Goal: Communication & Community: Answer question/provide support

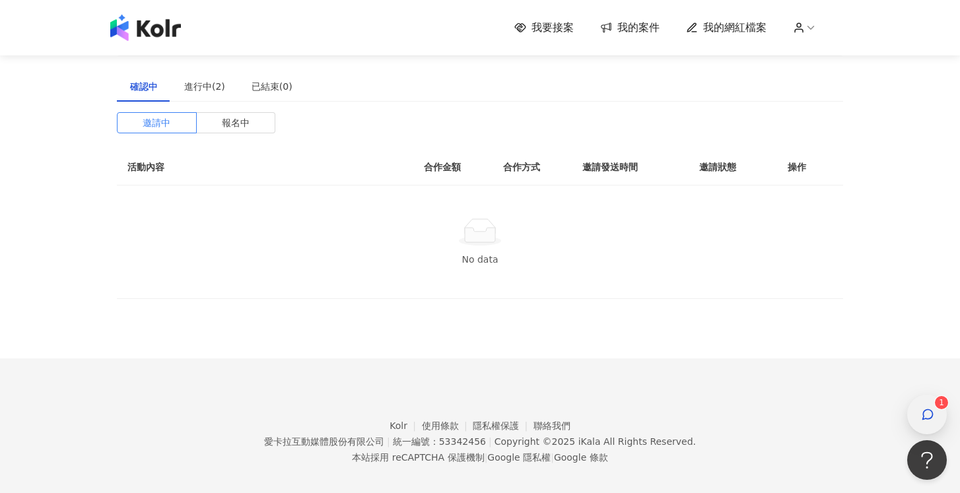
click at [941, 420] on div "button" at bounding box center [927, 415] width 40 height 40
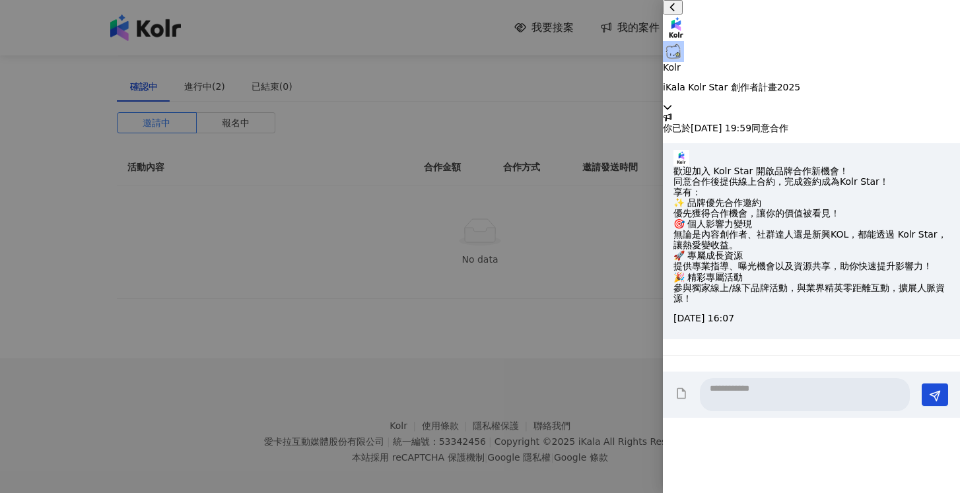
click at [940, 31] on div "Kolr iKala Kolr Star 創作者計畫2025" at bounding box center [811, 56] width 297 height 112
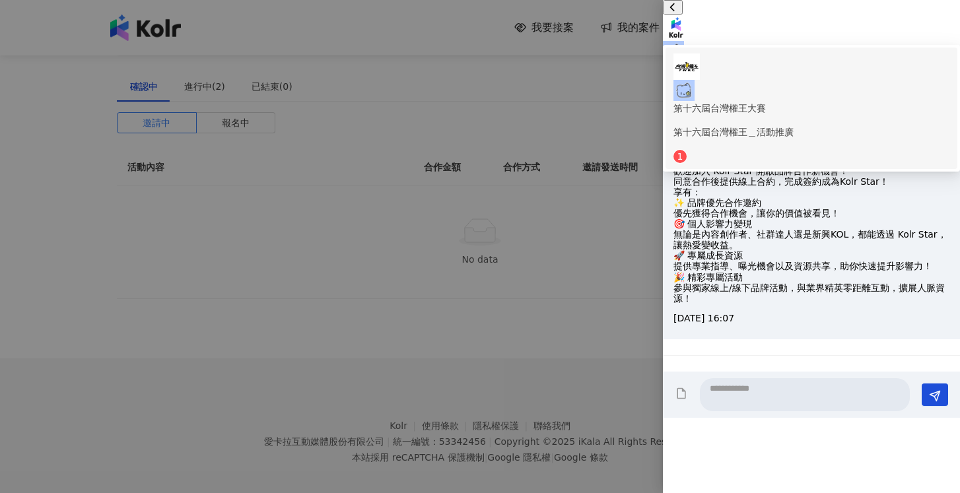
click at [925, 57] on div "第十六屆台灣權王大賽 第十六屆台灣權王＿活動推廣" at bounding box center [811, 96] width 276 height 86
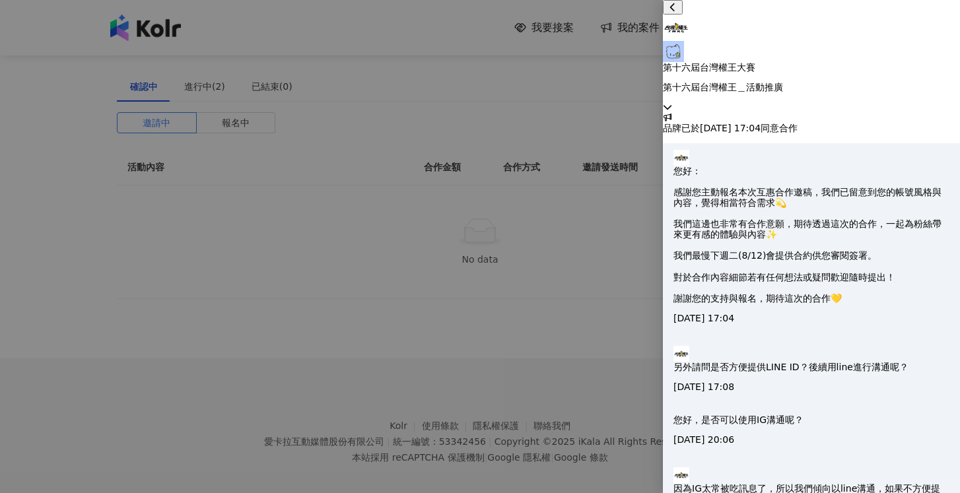
scroll to position [352, 0]
type textarea "*"
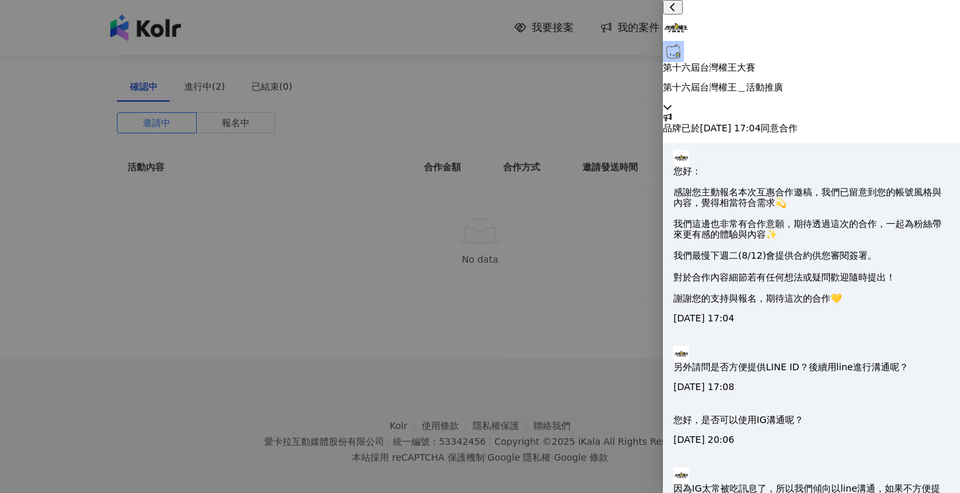
click at [537, 339] on div at bounding box center [480, 246] width 960 height 493
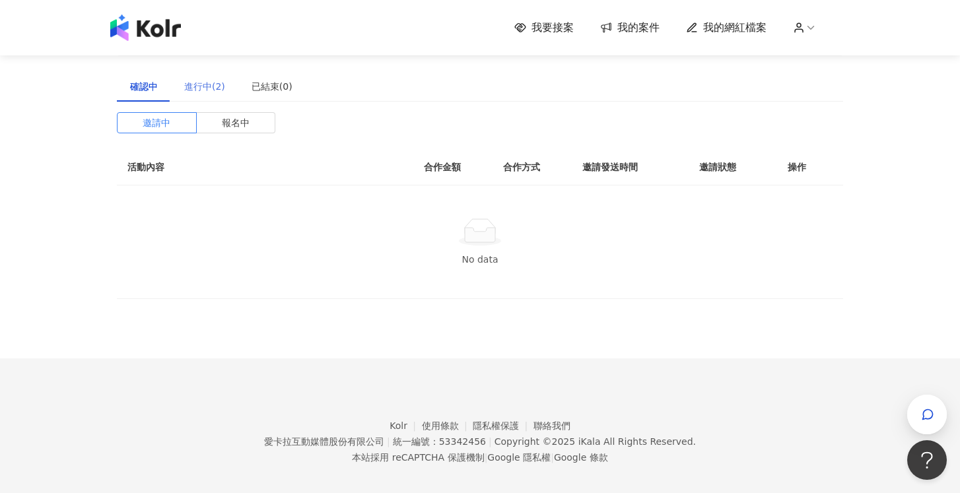
click at [210, 97] on div "進行中(2)" at bounding box center [204, 86] width 67 height 30
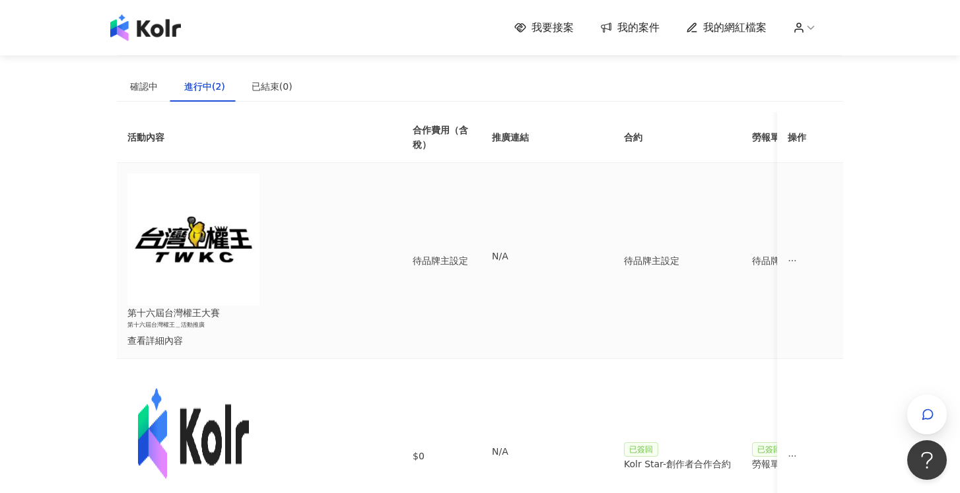
click at [265, 333] on div "查看詳細內容" at bounding box center [248, 340] width 243 height 15
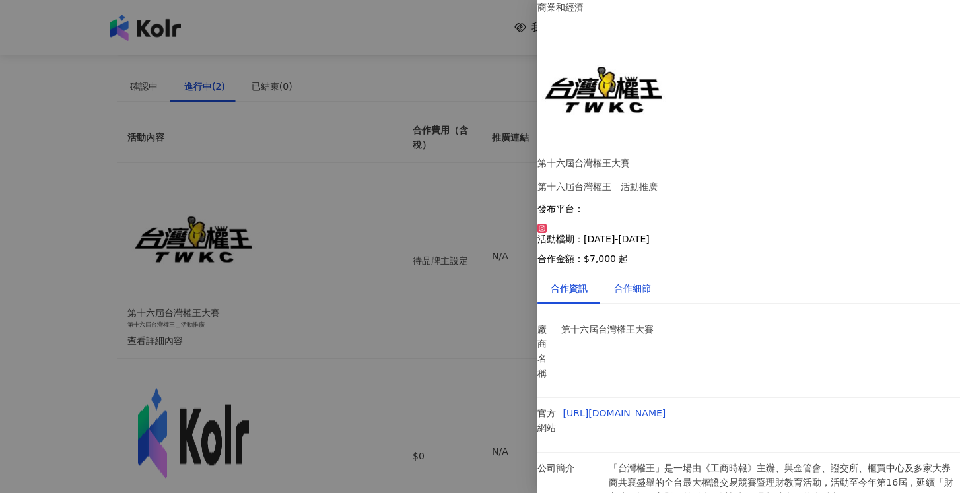
click at [638, 281] on div "合作細節" at bounding box center [632, 288] width 37 height 15
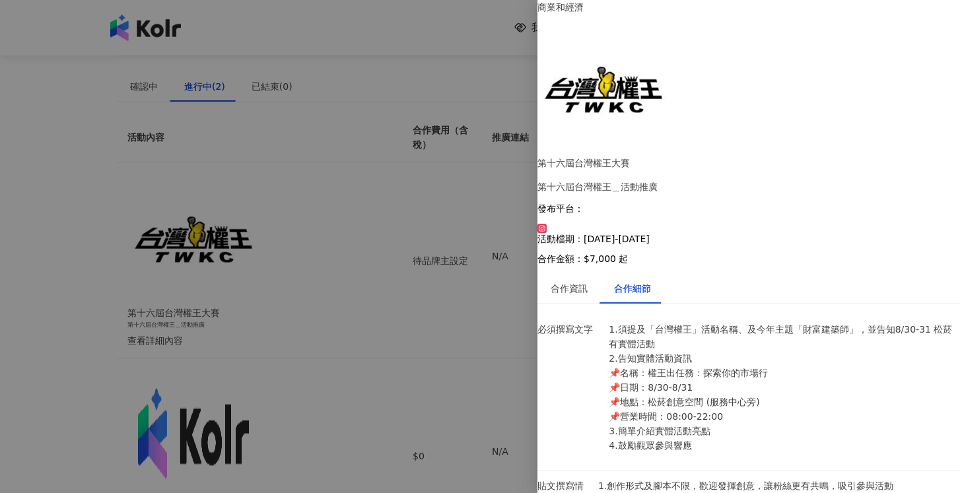
click at [519, 332] on div at bounding box center [480, 246] width 960 height 493
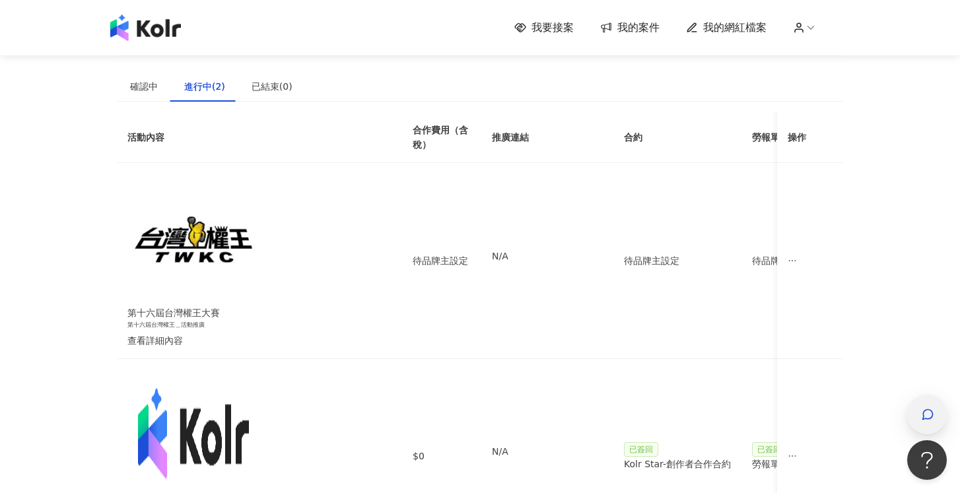
click at [911, 416] on div "button" at bounding box center [927, 415] width 40 height 40
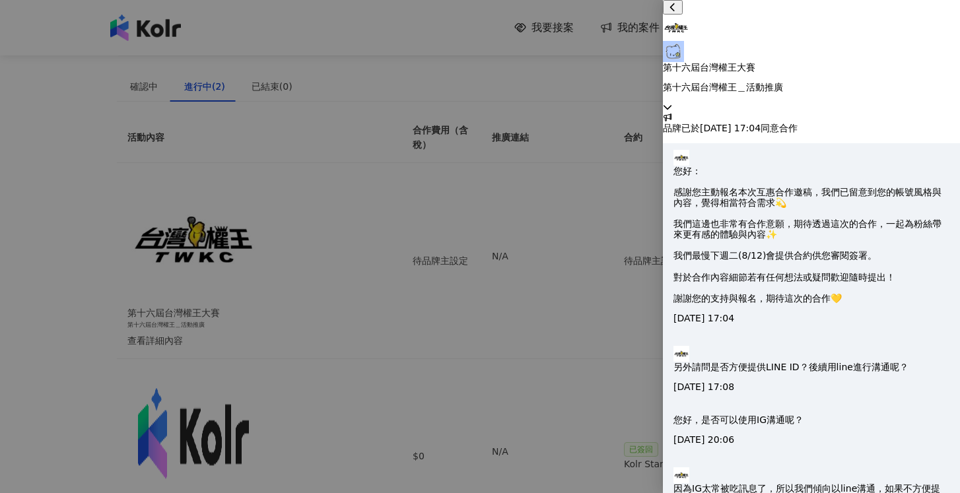
scroll to position [0, 0]
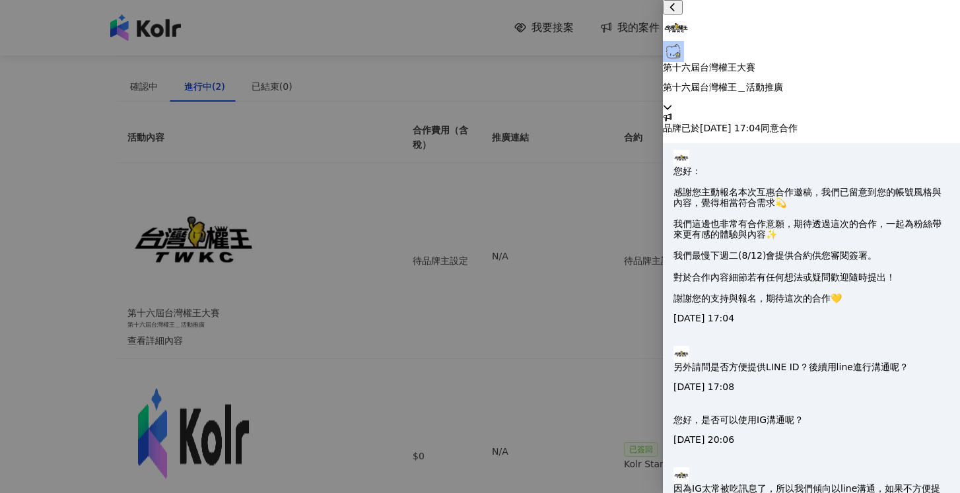
type textarea "**********"
click at [625, 74] on div at bounding box center [480, 246] width 960 height 493
